Goal: Task Accomplishment & Management: Manage account settings

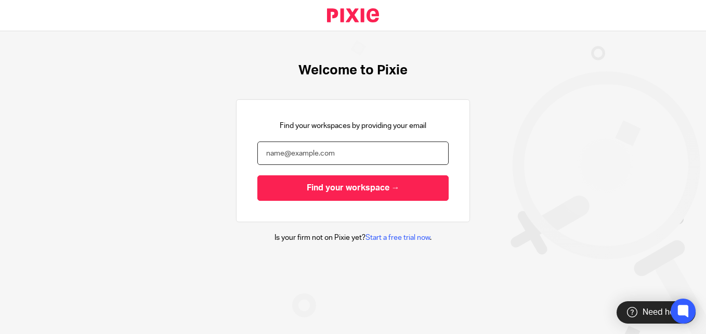
click at [296, 151] on input "email" at bounding box center [352, 152] width 191 height 23
type input "sergei@hixsons.co.uk"
click at [257, 175] on input "Find your workspace →" at bounding box center [352, 187] width 191 height 25
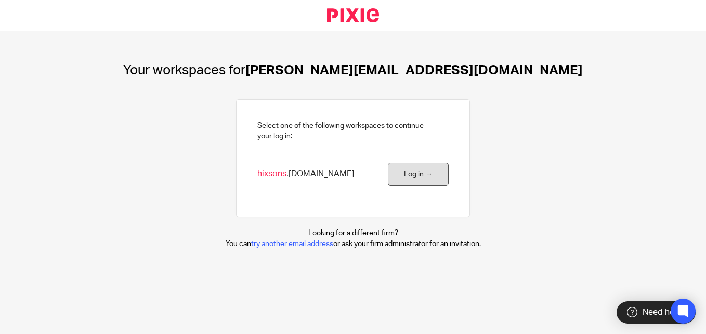
click at [412, 172] on link "Log in →" at bounding box center [418, 174] width 61 height 23
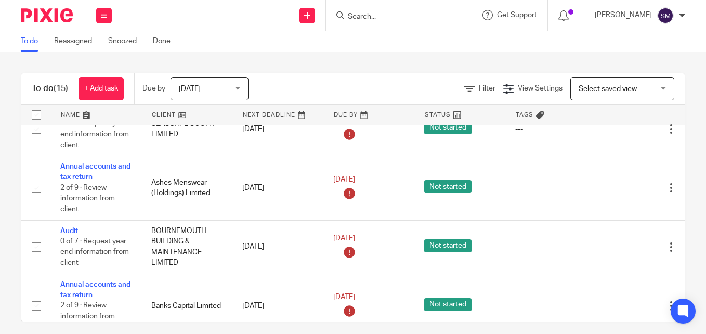
scroll to position [468, 0]
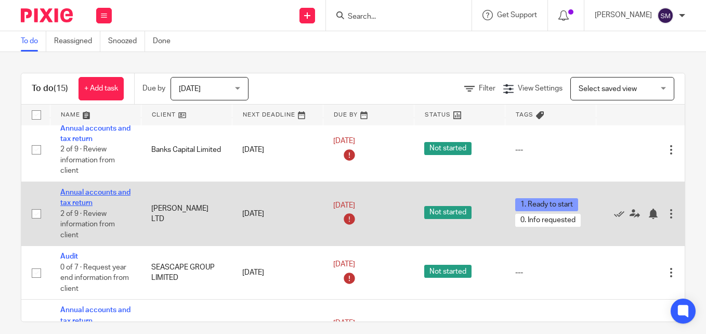
click at [121, 195] on link "Annual accounts and tax return" at bounding box center [95, 198] width 70 height 18
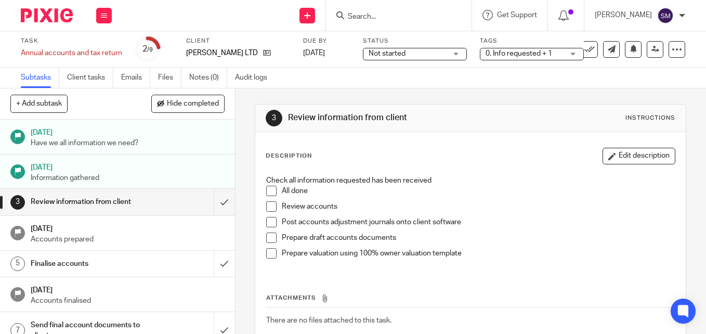
click at [447, 57] on div "Not started Not started" at bounding box center [415, 54] width 104 height 12
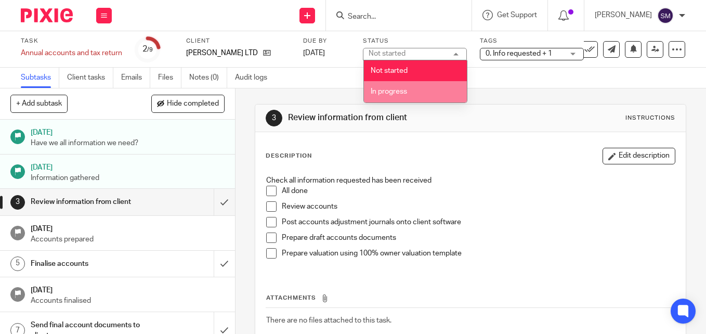
click at [423, 90] on li "In progress" at bounding box center [415, 91] width 103 height 21
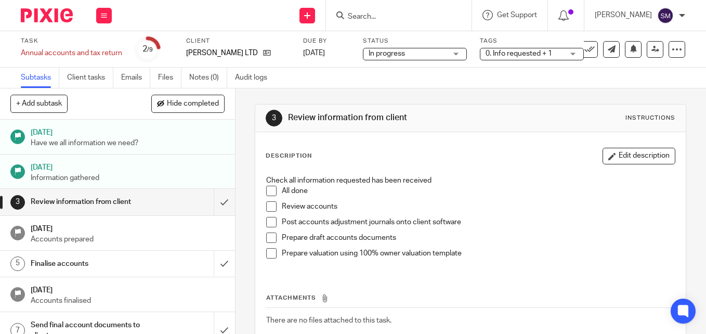
click at [420, 56] on span "In progress" at bounding box center [408, 53] width 78 height 11
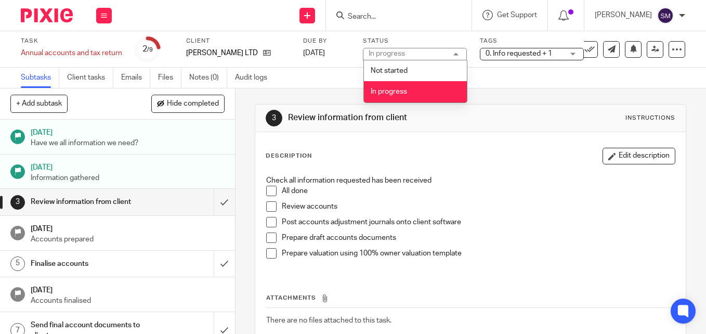
click at [551, 56] on span "0. Info requested + 1" at bounding box center [519, 53] width 67 height 7
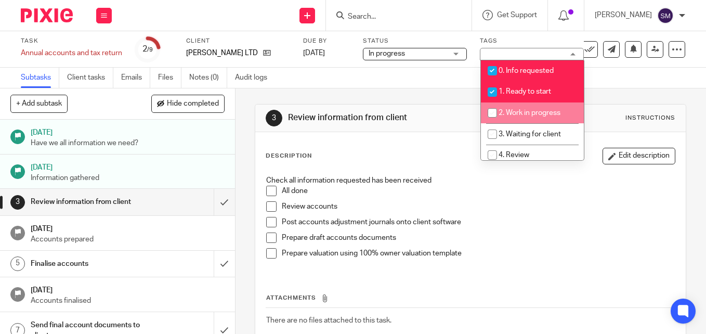
click at [499, 110] on input "checkbox" at bounding box center [493, 113] width 20 height 20
checkbox input "true"
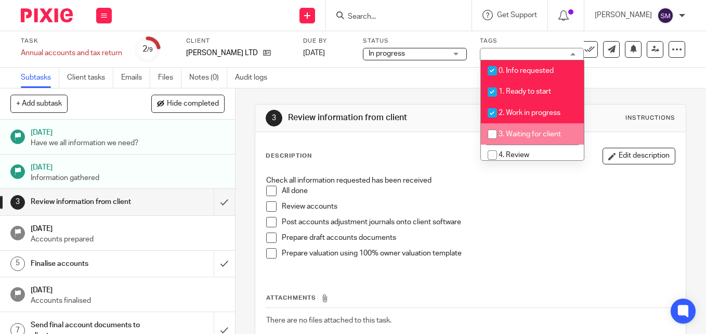
click at [496, 128] on input "checkbox" at bounding box center [493, 134] width 20 height 20
checkbox input "true"
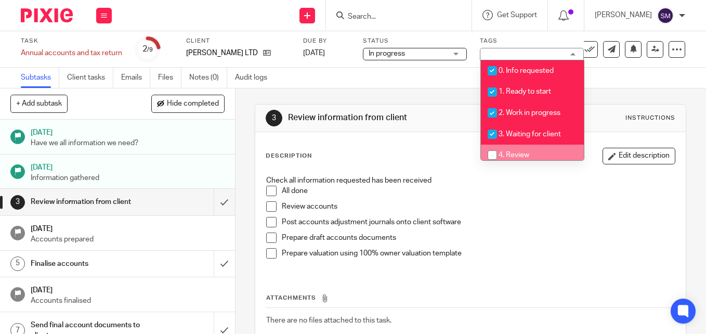
click at [494, 148] on input "checkbox" at bounding box center [493, 155] width 20 height 20
checkbox input "true"
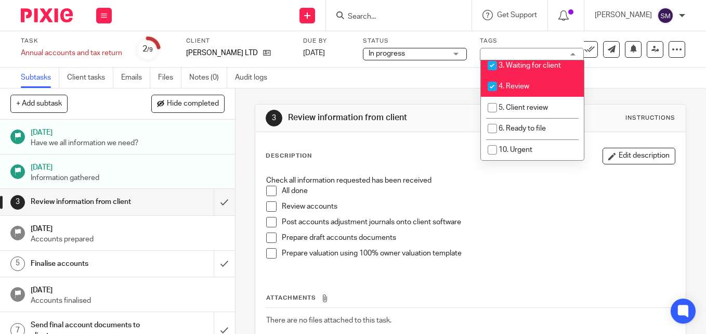
click at [427, 53] on span "In progress" at bounding box center [408, 53] width 78 height 11
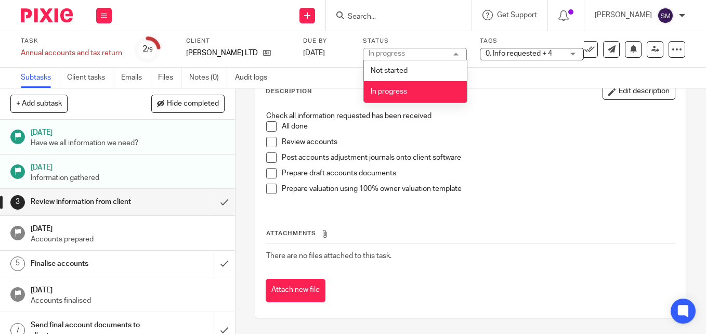
scroll to position [12, 0]
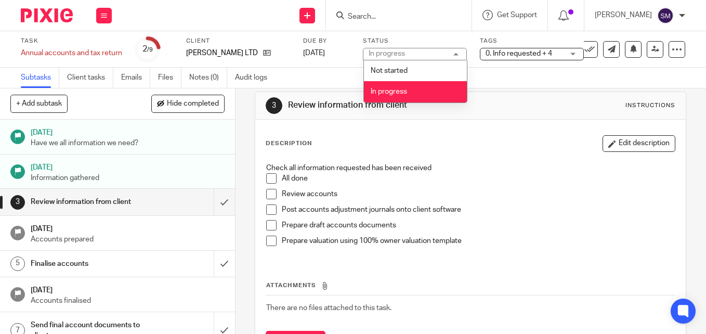
click at [411, 89] on li "In progress" at bounding box center [415, 91] width 103 height 21
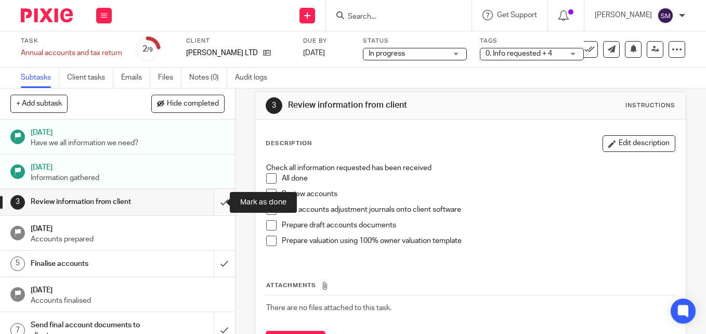
click at [213, 198] on input "submit" at bounding box center [117, 202] width 235 height 26
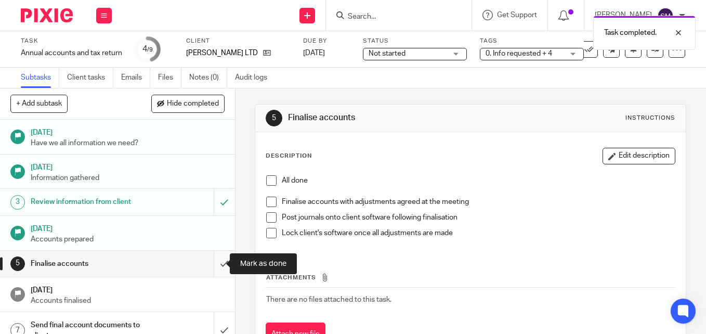
click at [215, 260] on input "submit" at bounding box center [117, 264] width 235 height 26
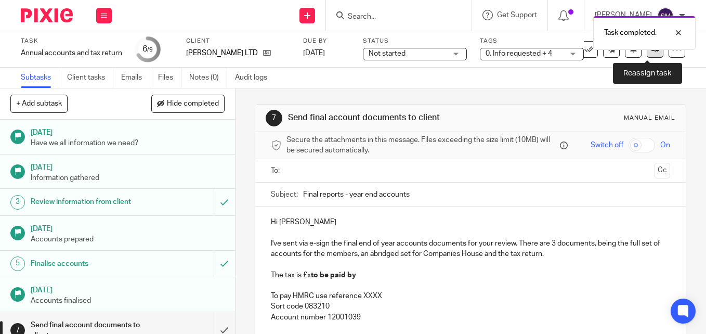
click at [652, 53] on icon at bounding box center [656, 49] width 8 height 8
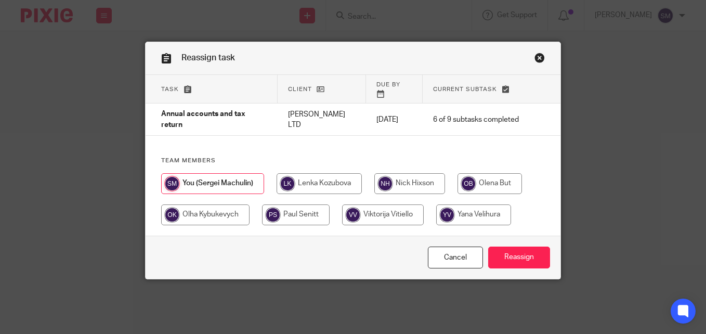
click at [420, 173] on input "radio" at bounding box center [409, 183] width 71 height 21
radio input "true"
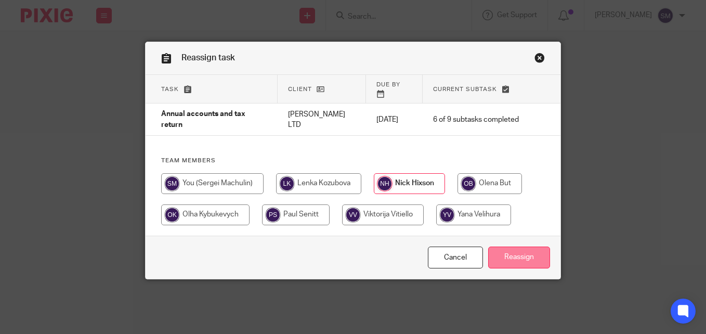
click at [506, 254] on input "Reassign" at bounding box center [519, 258] width 62 height 22
